Goal: Task Accomplishment & Management: Manage account settings

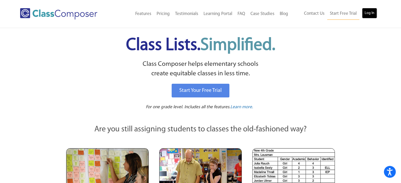
click at [370, 12] on link "Log In" at bounding box center [369, 13] width 15 height 11
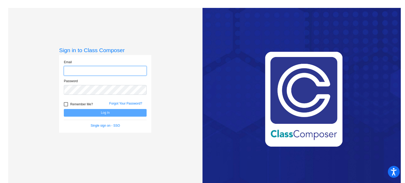
type input "mgartner@mbgsd.org"
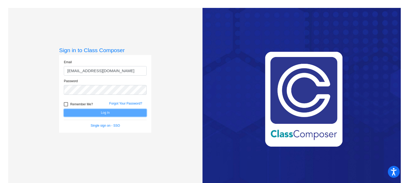
click at [113, 112] on button "Log In" at bounding box center [105, 113] width 83 height 8
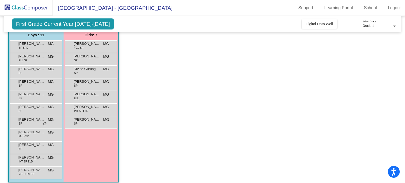
scroll to position [44, 0]
